Goal: Task Accomplishment & Management: Use online tool/utility

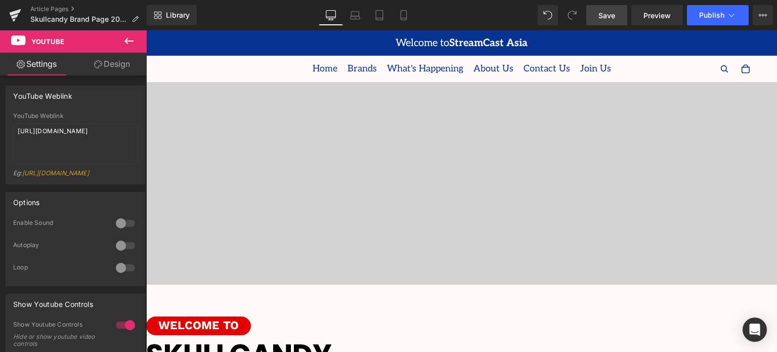
scroll to position [3103, 625]
click at [599, 16] on span "Save" at bounding box center [606, 15] width 17 height 11
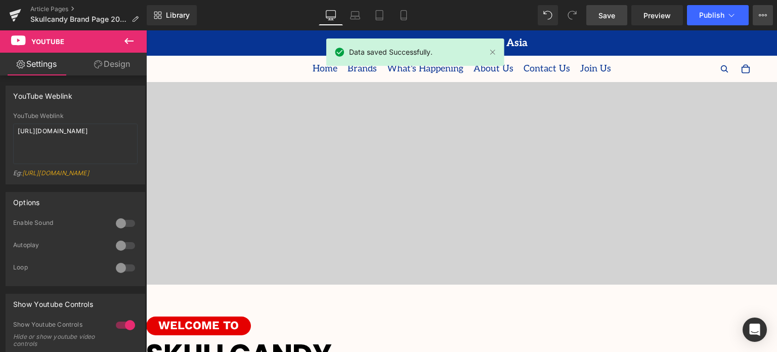
click at [759, 17] on icon at bounding box center [763, 15] width 8 height 8
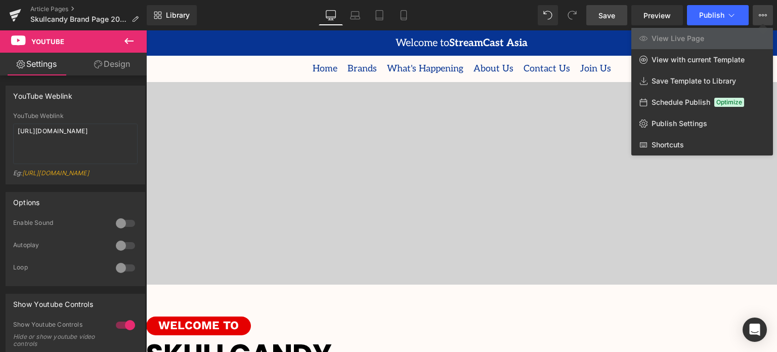
click at [759, 17] on icon at bounding box center [763, 15] width 8 height 8
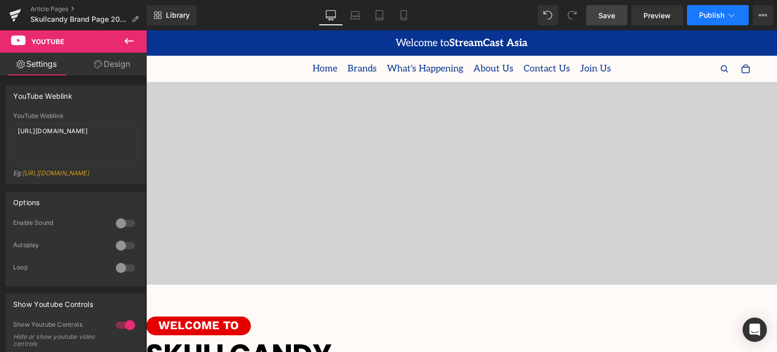
click at [730, 20] on icon at bounding box center [731, 15] width 10 height 10
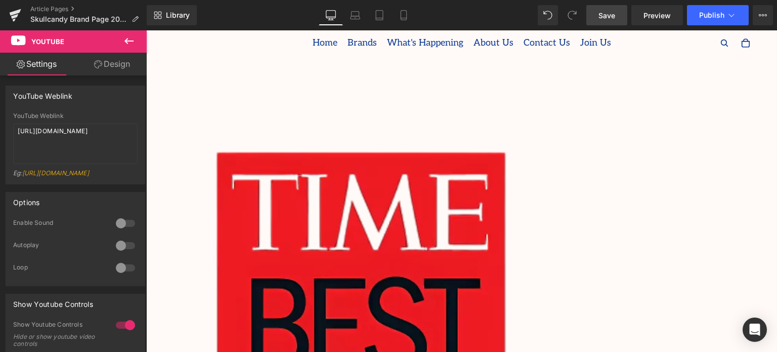
scroll to position [1972, 0]
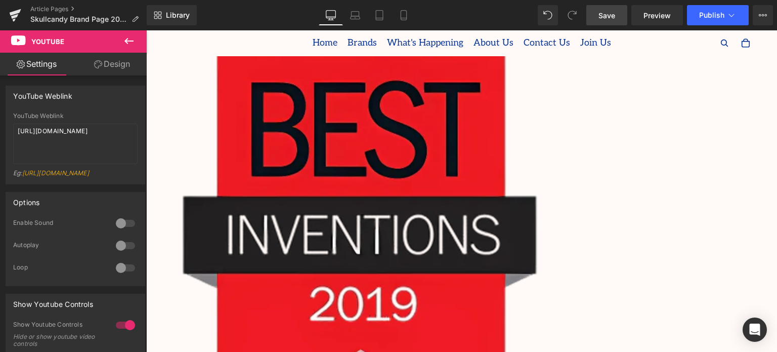
click at [125, 38] on icon at bounding box center [129, 41] width 12 height 12
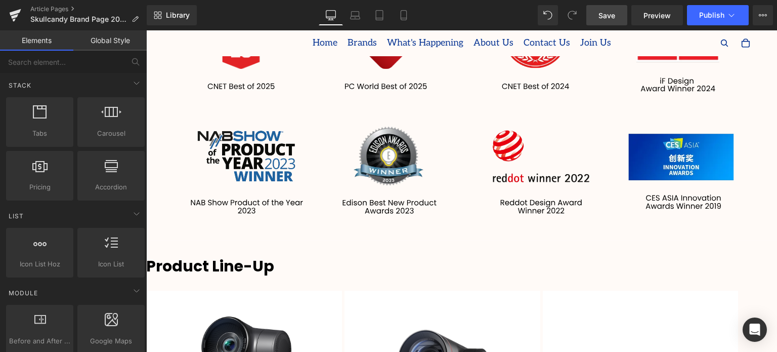
scroll to position [2575, 0]
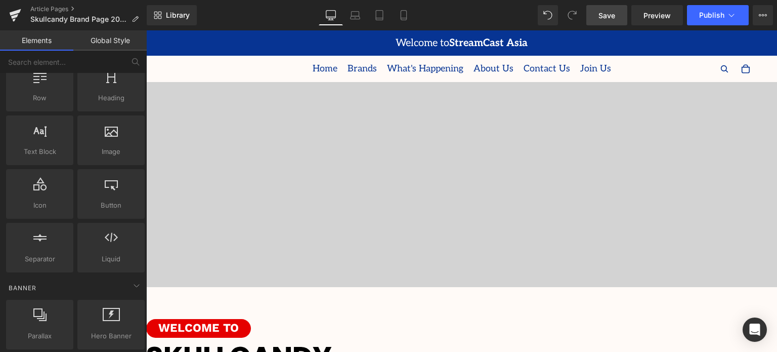
scroll to position [0, 0]
